Goal: Transaction & Acquisition: Purchase product/service

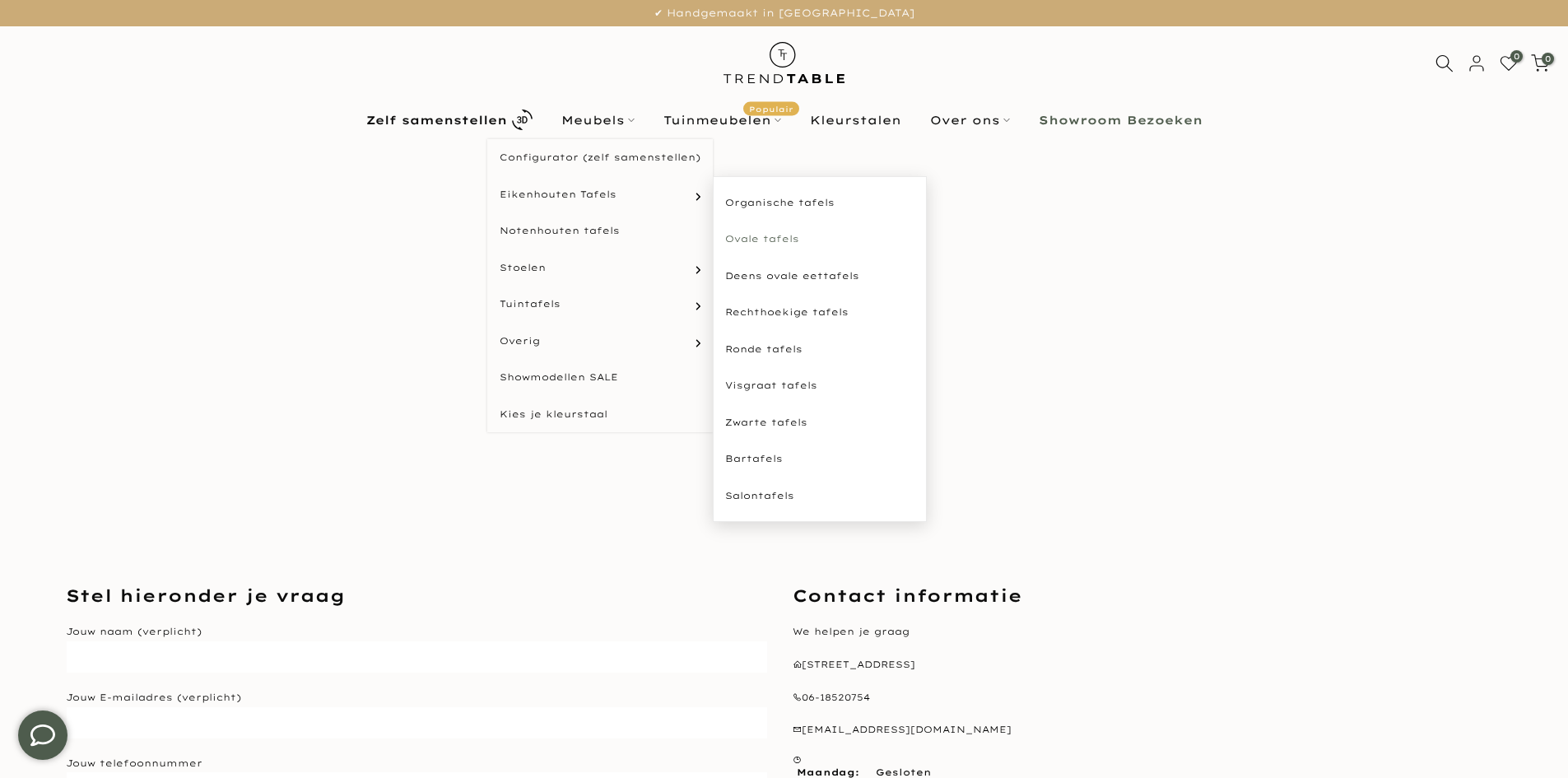
click at [755, 239] on link "Ovale tafels" at bounding box center [820, 239] width 214 height 37
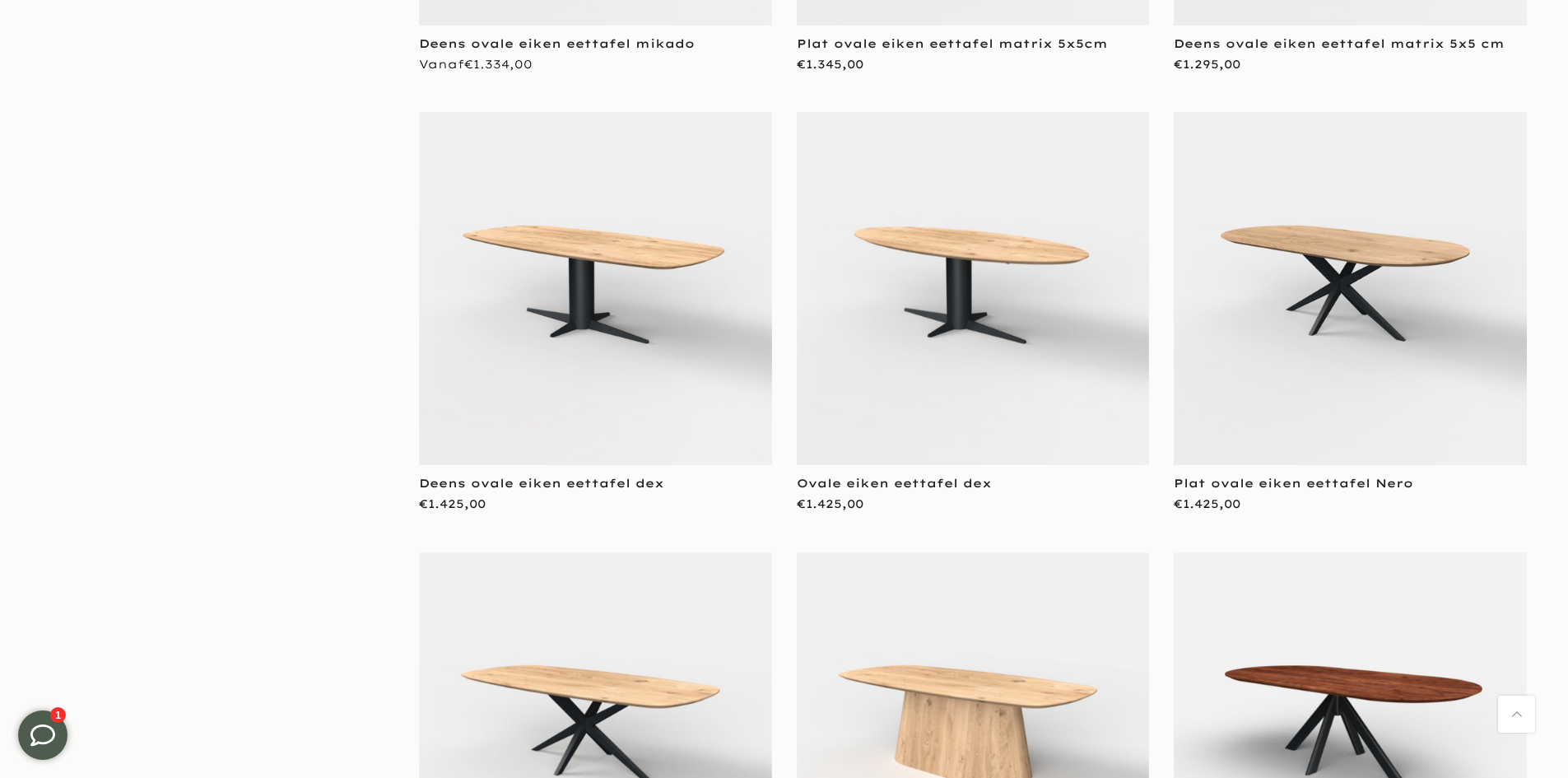
scroll to position [1153, 0]
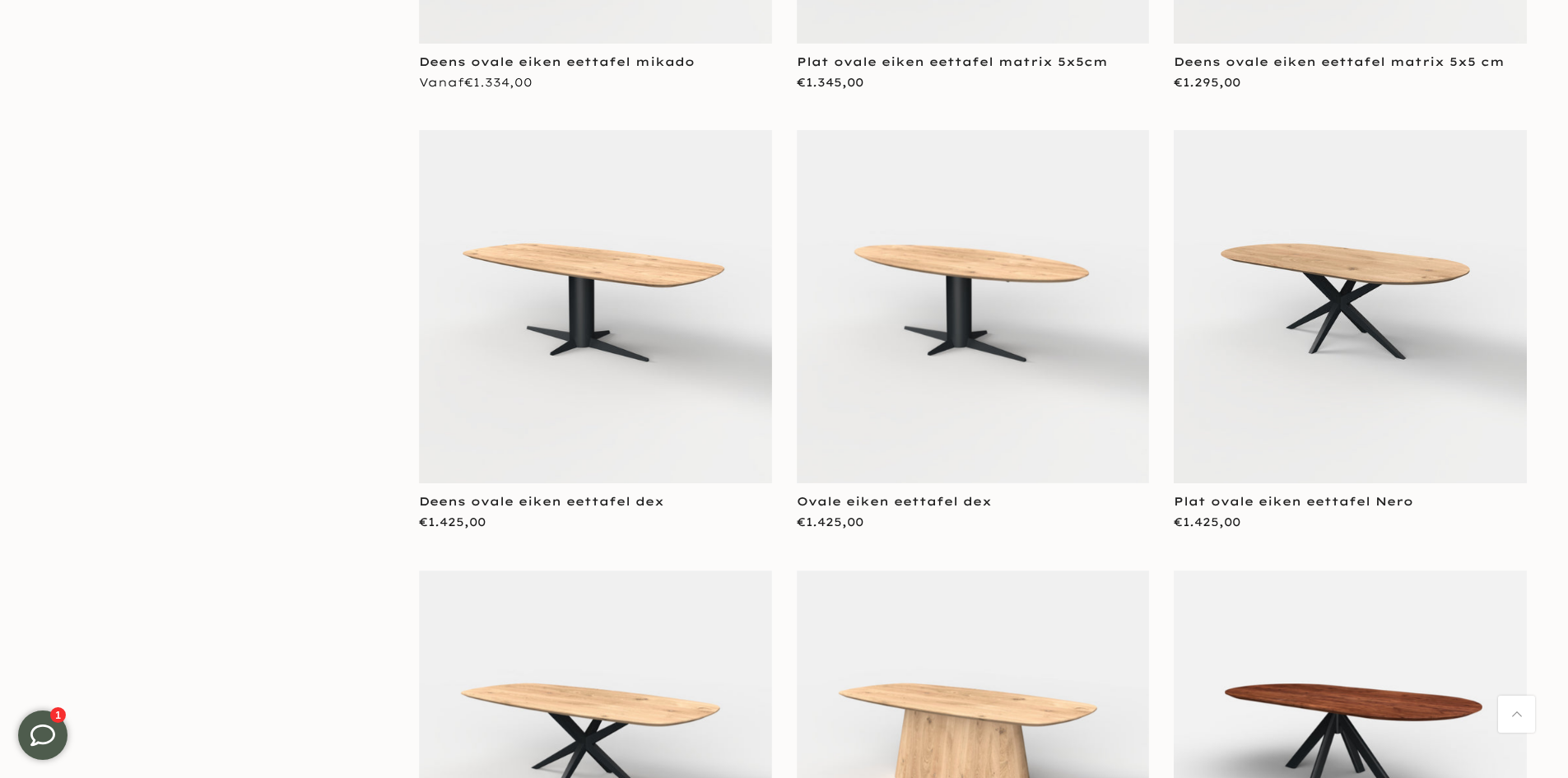
click at [593, 261] on img at bounding box center [596, 307] width 353 height 353
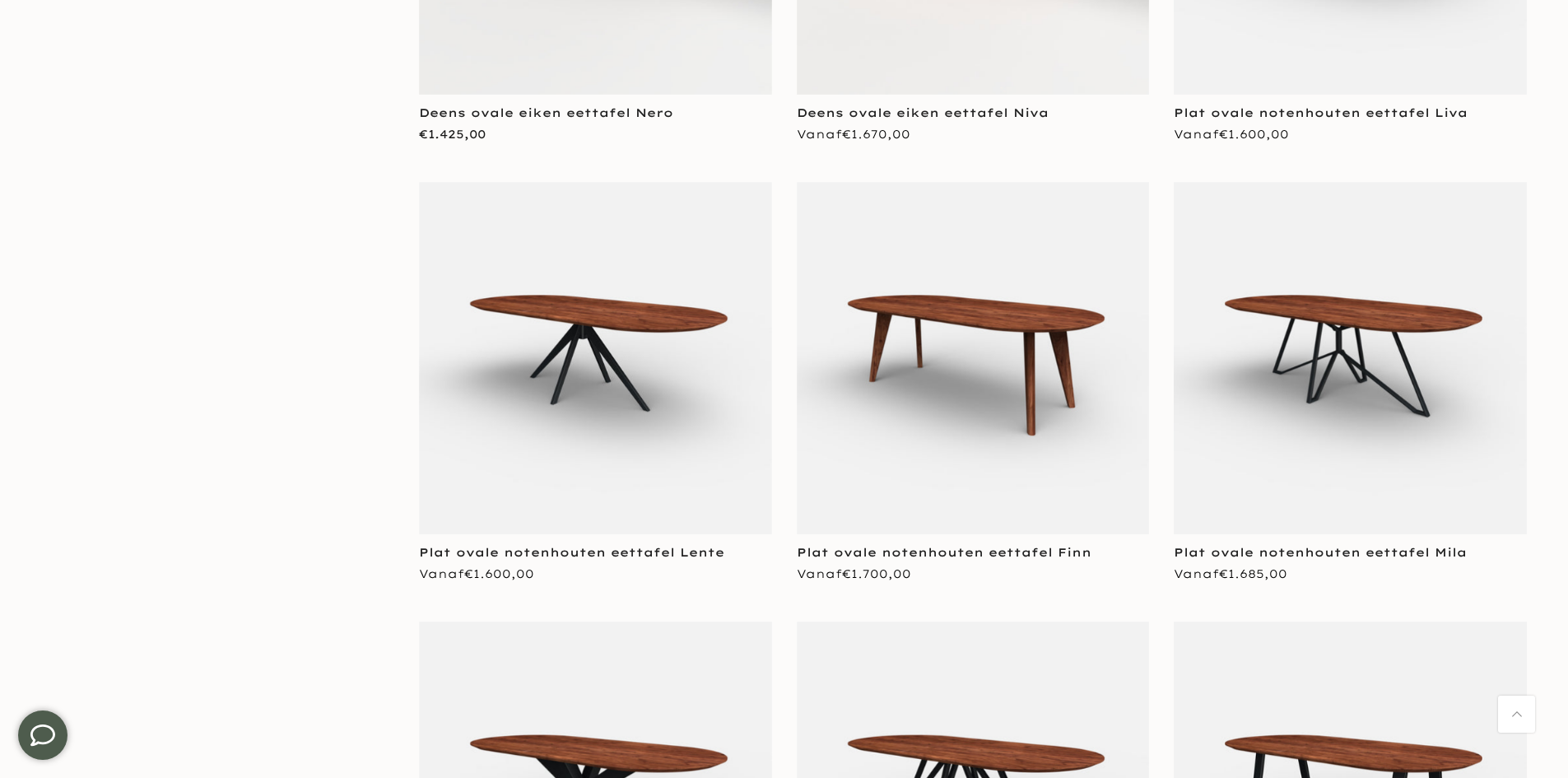
scroll to position [2224, 0]
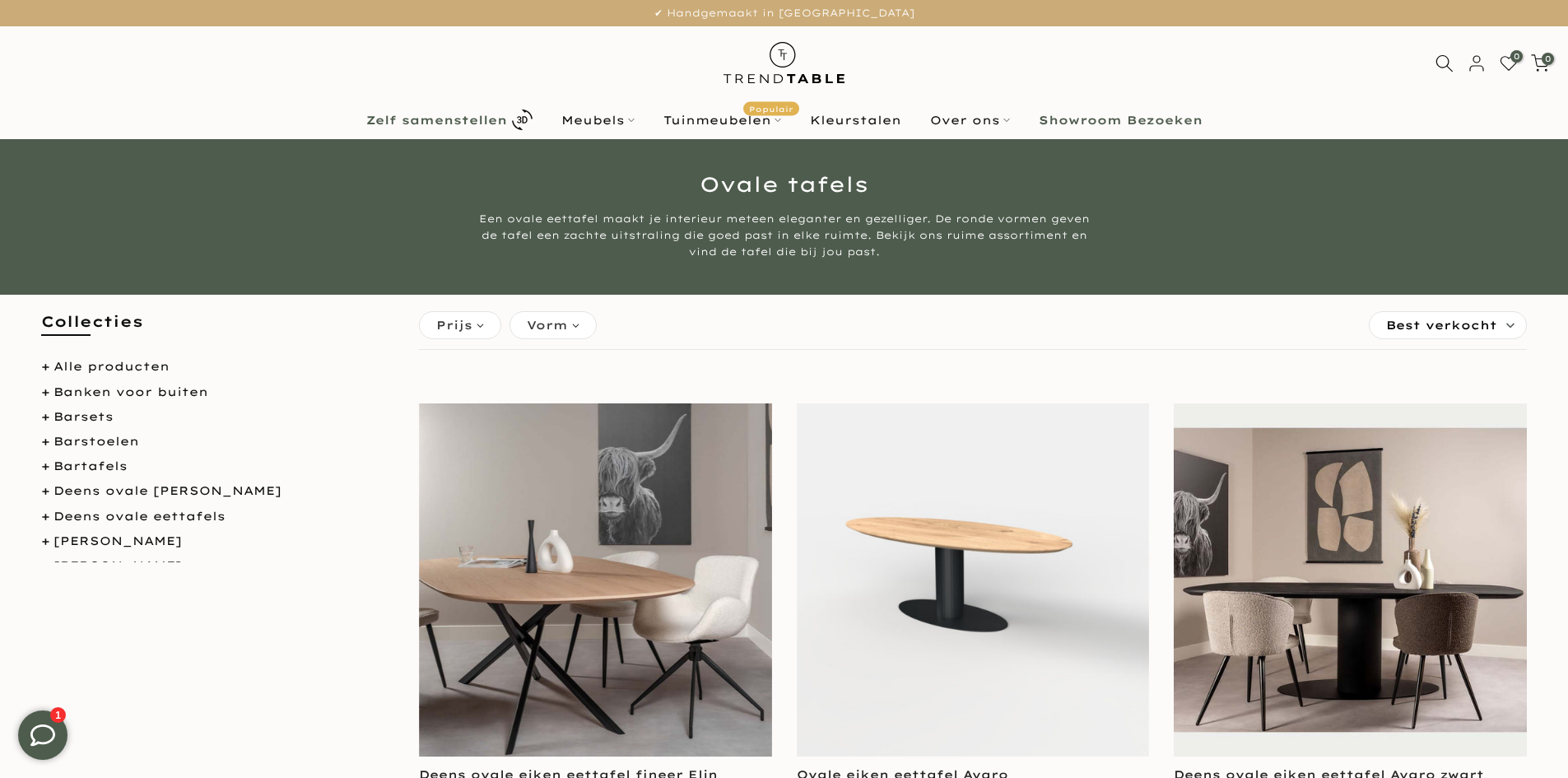
click at [451, 119] on b "Zelf samenstellen" at bounding box center [436, 120] width 141 height 12
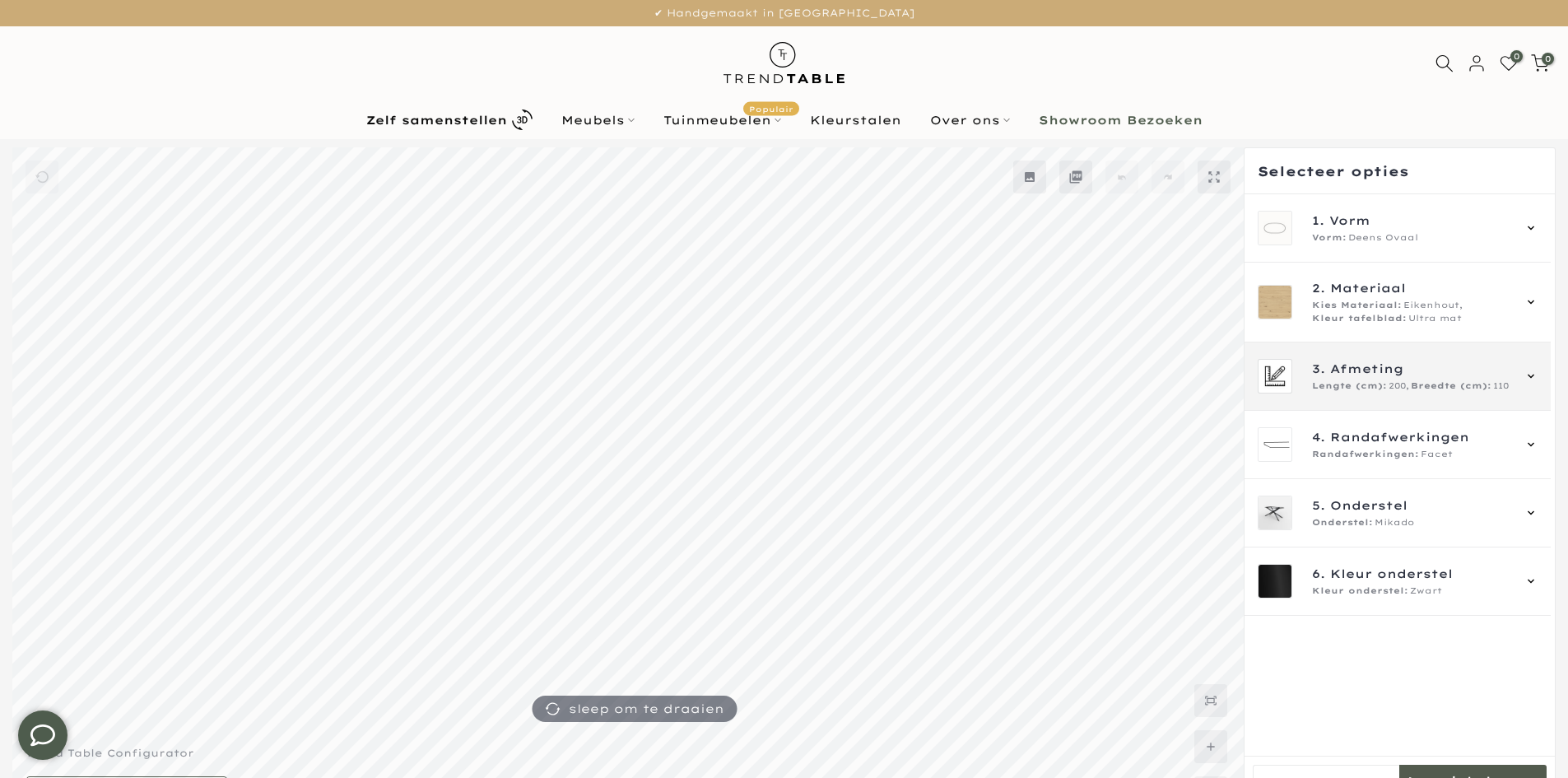
click at [1534, 377] on icon at bounding box center [1532, 376] width 14 height 14
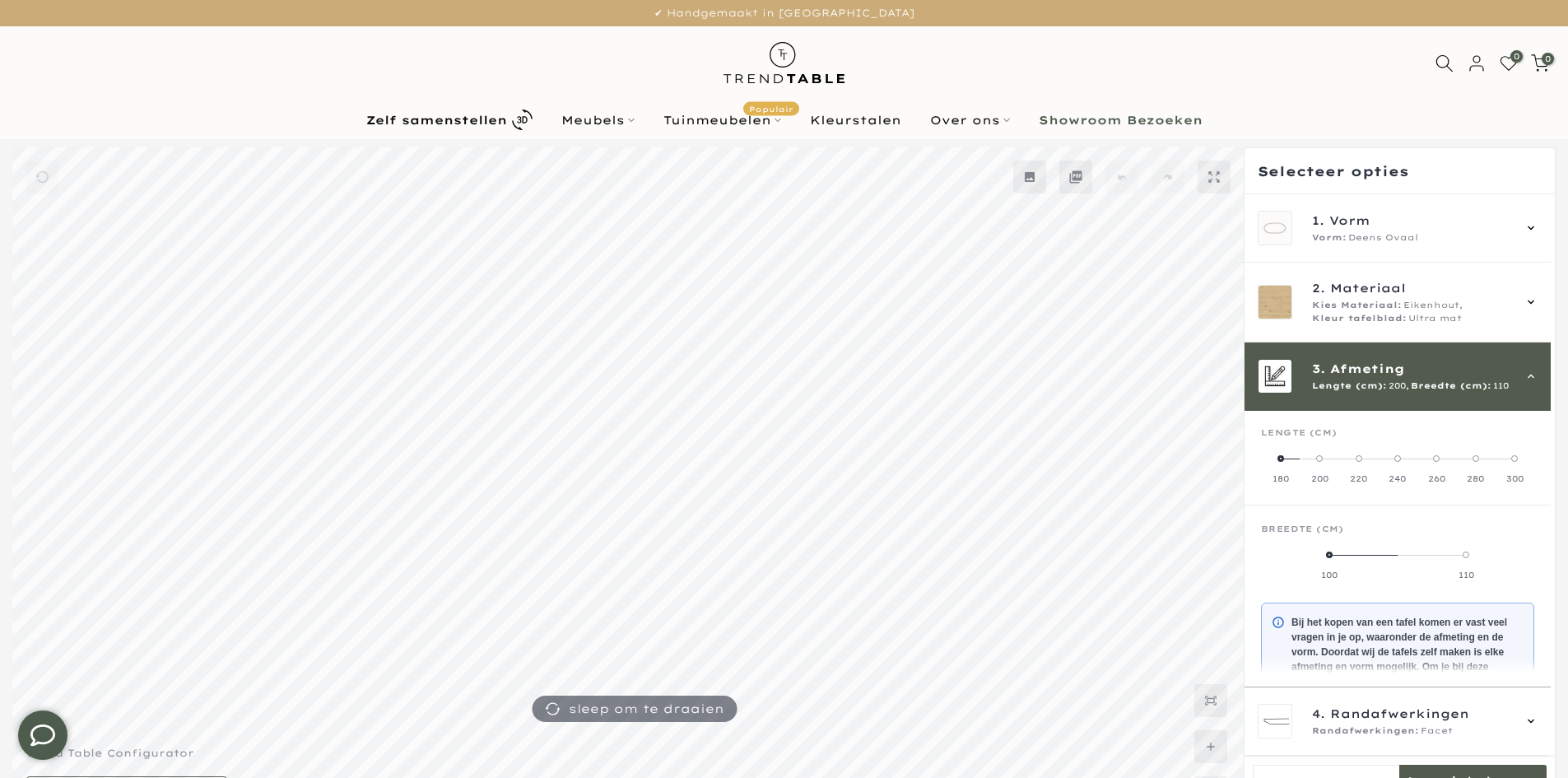
scroll to position [148, 0]
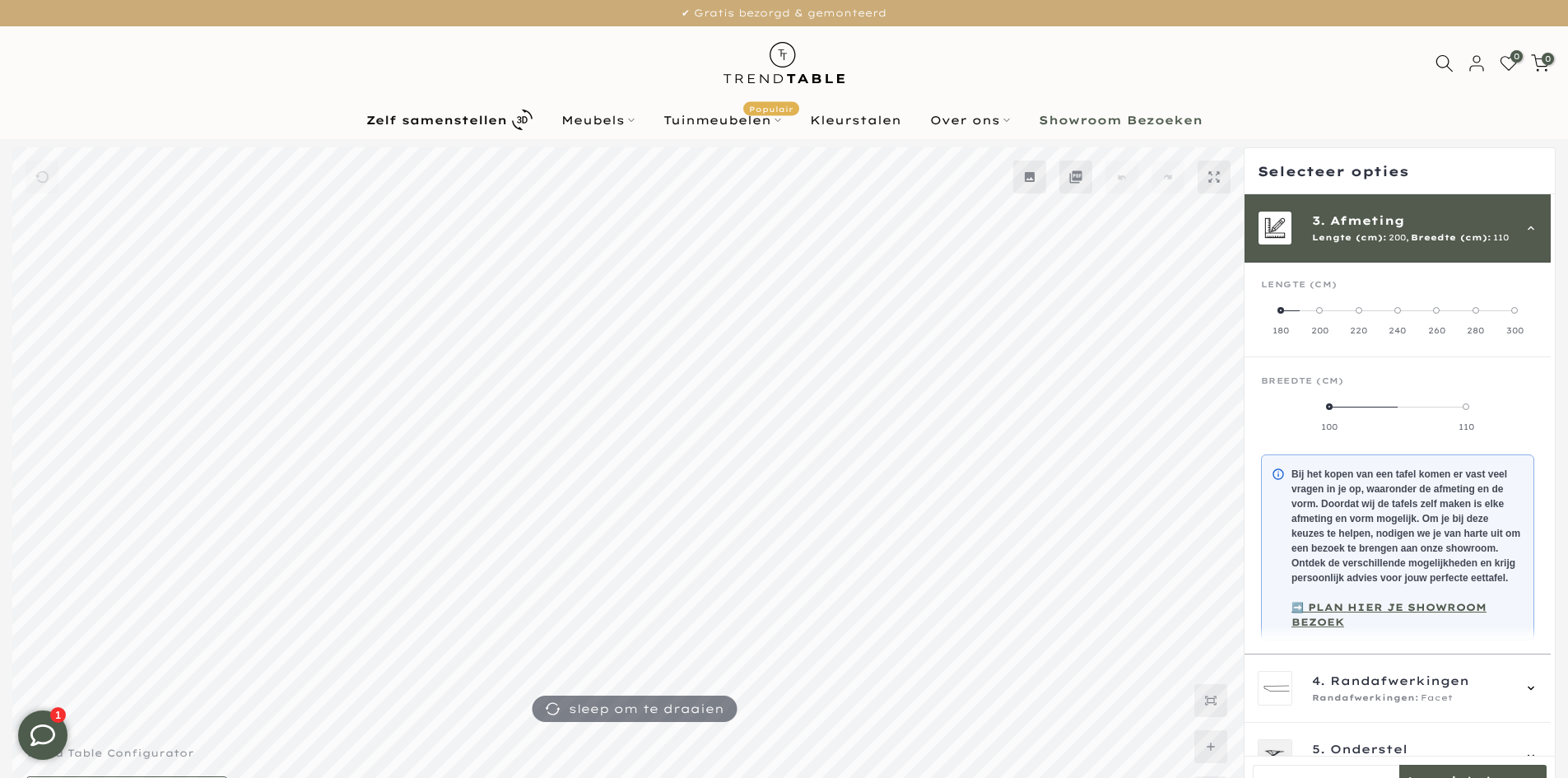
click at [1515, 307] on label "300" at bounding box center [1515, 320] width 39 height 33
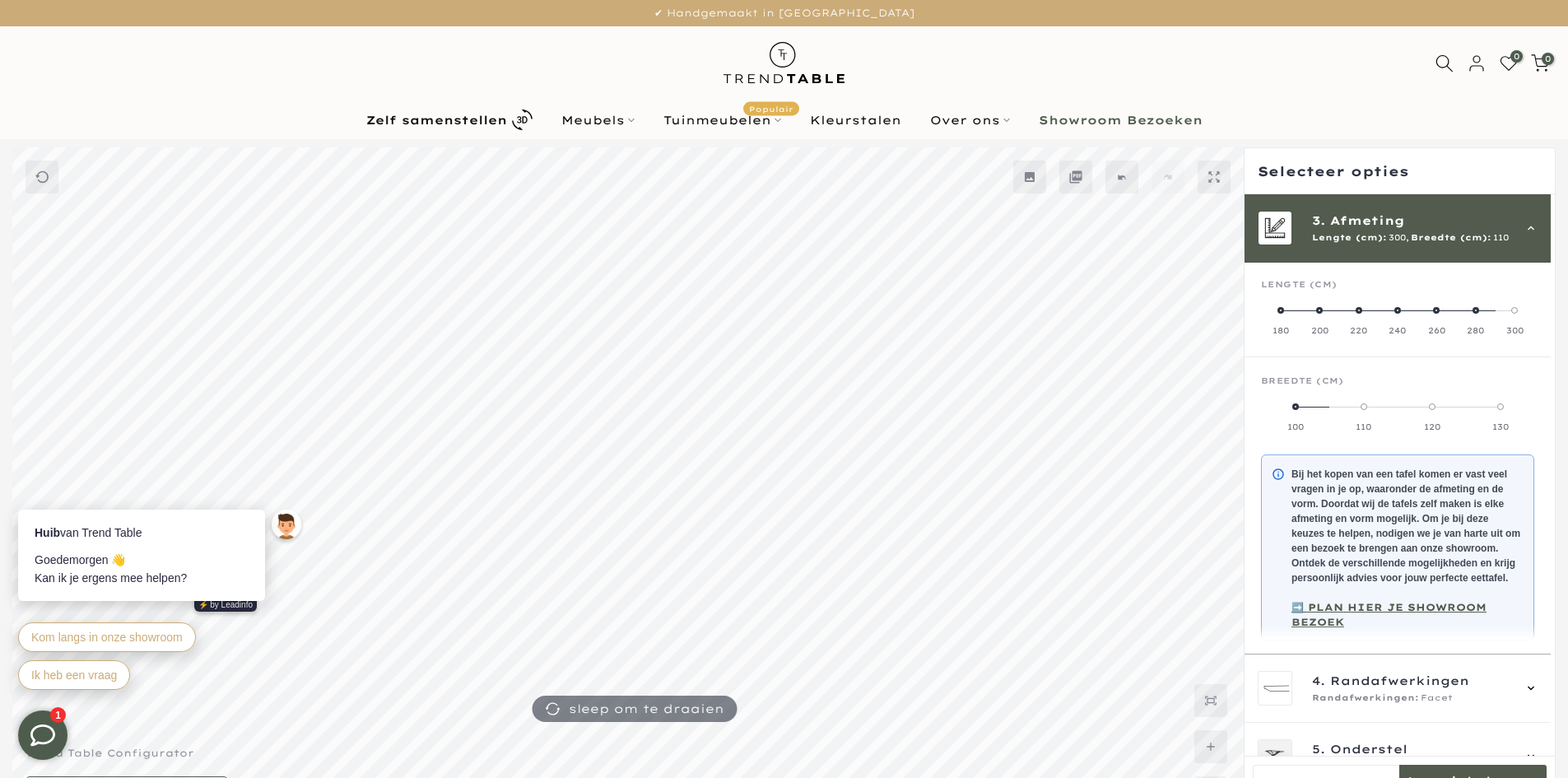
scroll to position [44, 0]
